Goal: Information Seeking & Learning: Learn about a topic

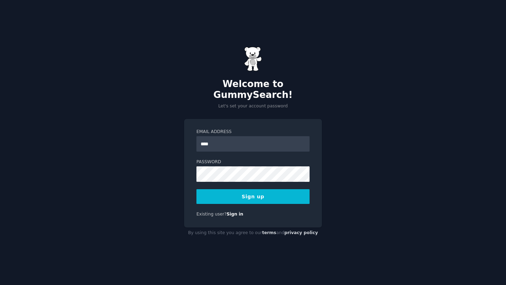
type input "**********"
click at [259, 198] on div "**********" at bounding box center [253, 173] width 138 height 108
click at [256, 191] on button "Sign up" at bounding box center [252, 196] width 113 height 15
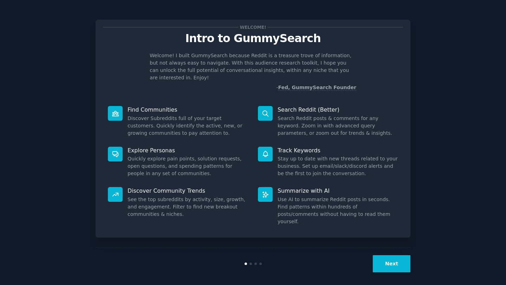
click at [393, 262] on button "Next" at bounding box center [392, 263] width 38 height 17
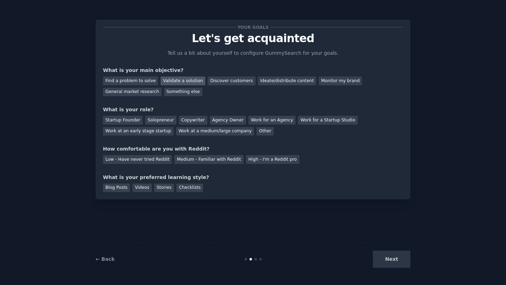
click at [179, 79] on div "Validate a solution" at bounding box center [182, 81] width 45 height 9
click at [275, 80] on div "Ideate/distribute content" at bounding box center [287, 81] width 58 height 9
click at [189, 82] on div "Validate a solution" at bounding box center [182, 81] width 45 height 9
click at [134, 93] on div "General market research" at bounding box center [132, 92] width 59 height 9
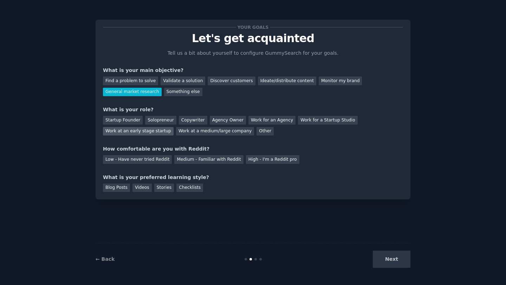
click at [139, 133] on div "Work at an early stage startup" at bounding box center [138, 131] width 71 height 9
click at [196, 160] on div "Medium - Familiar with Reddit" at bounding box center [208, 159] width 69 height 9
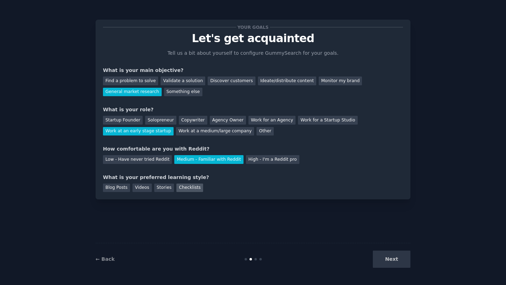
click at [190, 185] on div "Checklists" at bounding box center [189, 188] width 27 height 9
click at [395, 263] on button "Next" at bounding box center [392, 259] width 38 height 17
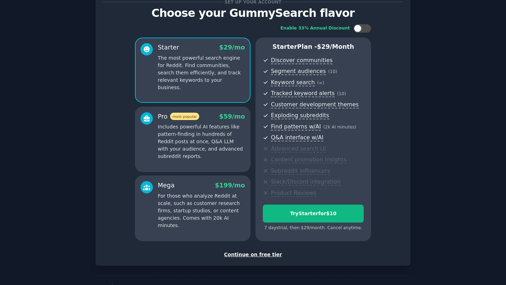
scroll to position [31, 0]
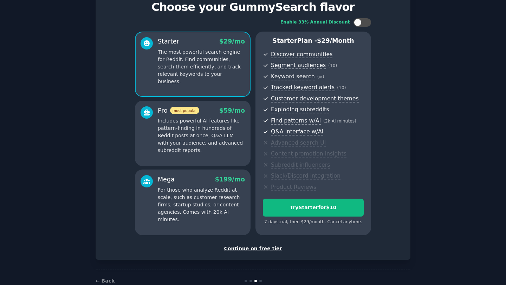
click at [250, 249] on div "Continue on free tier" at bounding box center [253, 248] width 300 height 7
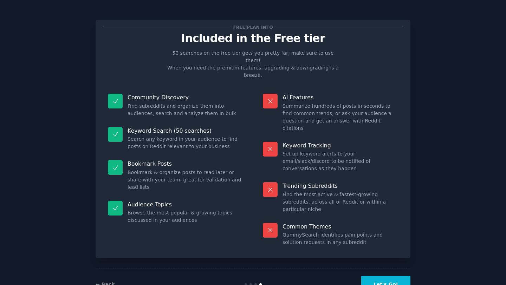
click at [390, 276] on button "Let's Go!" at bounding box center [385, 284] width 49 height 17
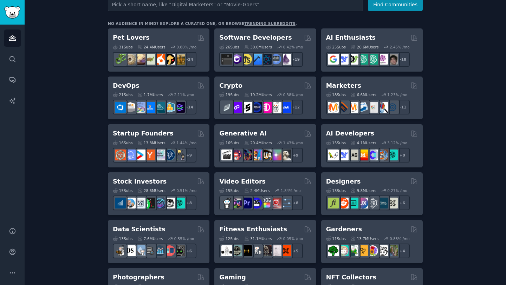
scroll to position [107, 0]
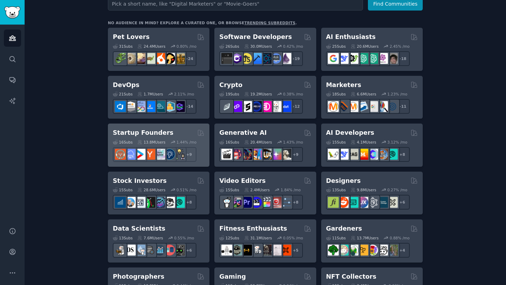
click at [137, 133] on h2 "Startup Founders" at bounding box center [143, 133] width 60 height 9
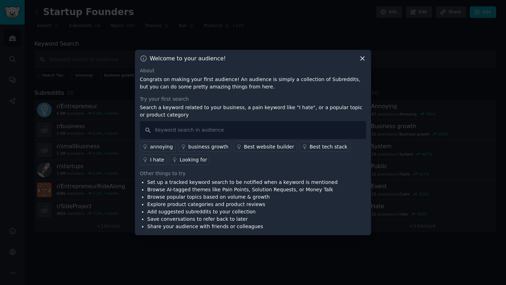
click at [364, 59] on icon at bounding box center [361, 58] width 7 height 7
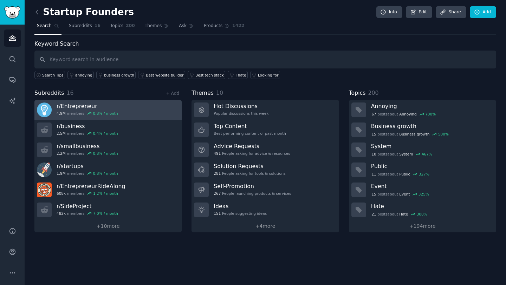
click at [76, 105] on h3 "r/ Entrepreneur" at bounding box center [87, 106] width 61 height 7
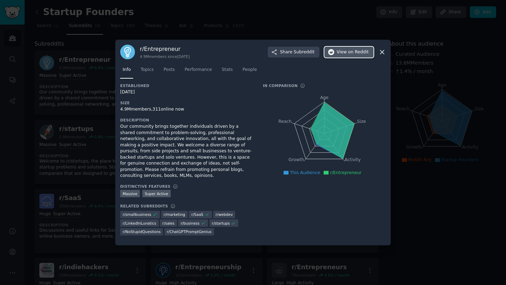
click at [349, 56] on button "View on Reddit" at bounding box center [348, 52] width 49 height 11
